Goal: Information Seeking & Learning: Learn about a topic

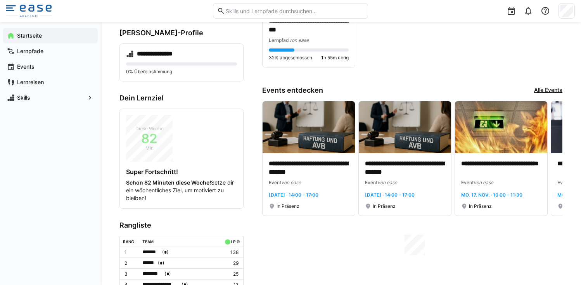
scroll to position [178, 0]
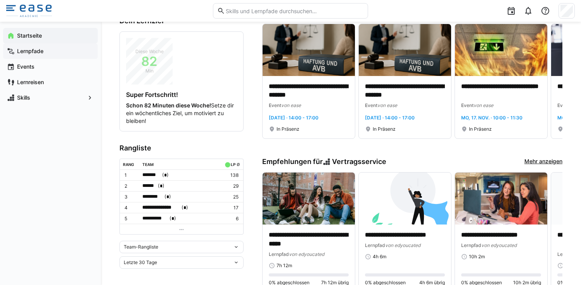
click at [0, 0] on app-navigation-label "Lernpfade" at bounding box center [0, 0] width 0 height 0
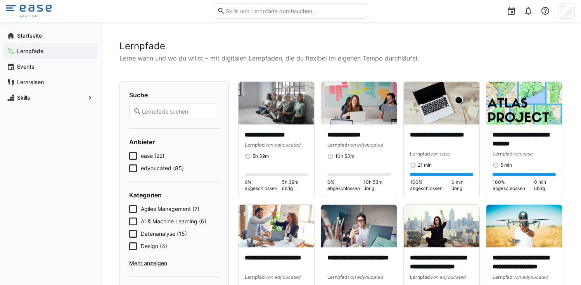
click at [135, 157] on icon at bounding box center [133, 156] width 8 height 8
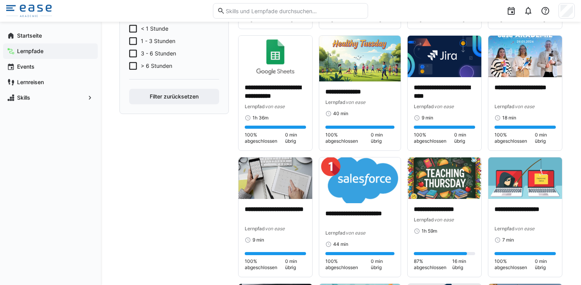
scroll to position [302, 0]
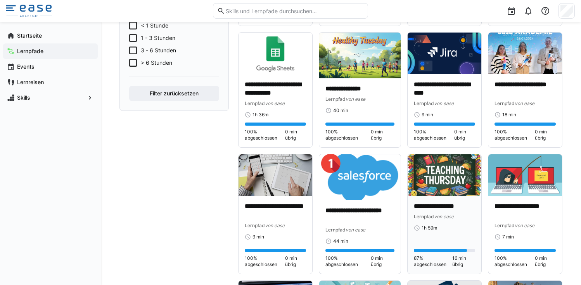
click at [440, 186] on img at bounding box center [445, 175] width 74 height 42
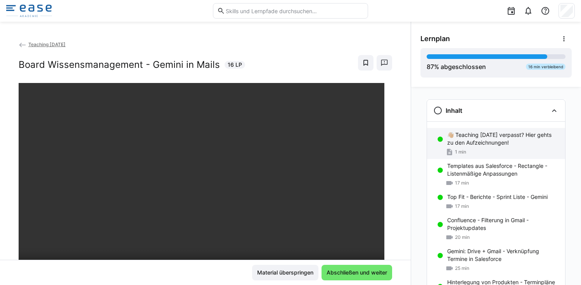
scroll to position [122, 0]
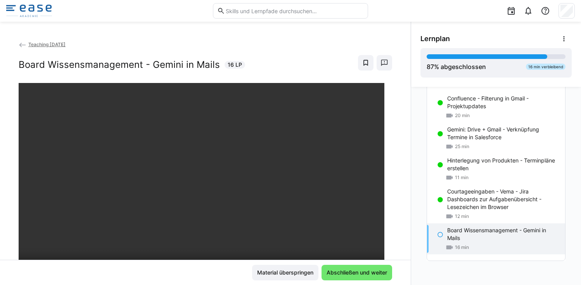
click at [468, 232] on p "Board Wissensmanagement - Gemini in Mails" at bounding box center [503, 235] width 112 height 16
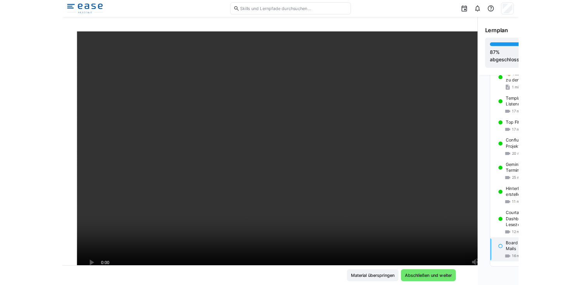
scroll to position [40, 0]
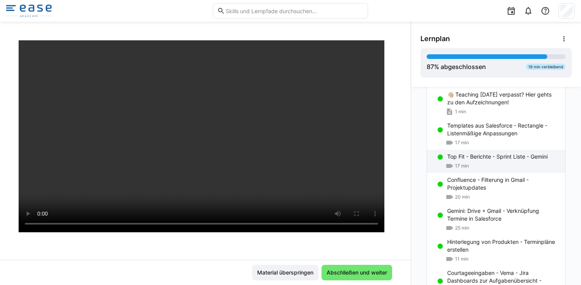
click at [457, 161] on div "Top Fit - Berichte - Sprint Liste - Gemini 17 min" at bounding box center [496, 161] width 138 height 23
